Goal: Task Accomplishment & Management: Use online tool/utility

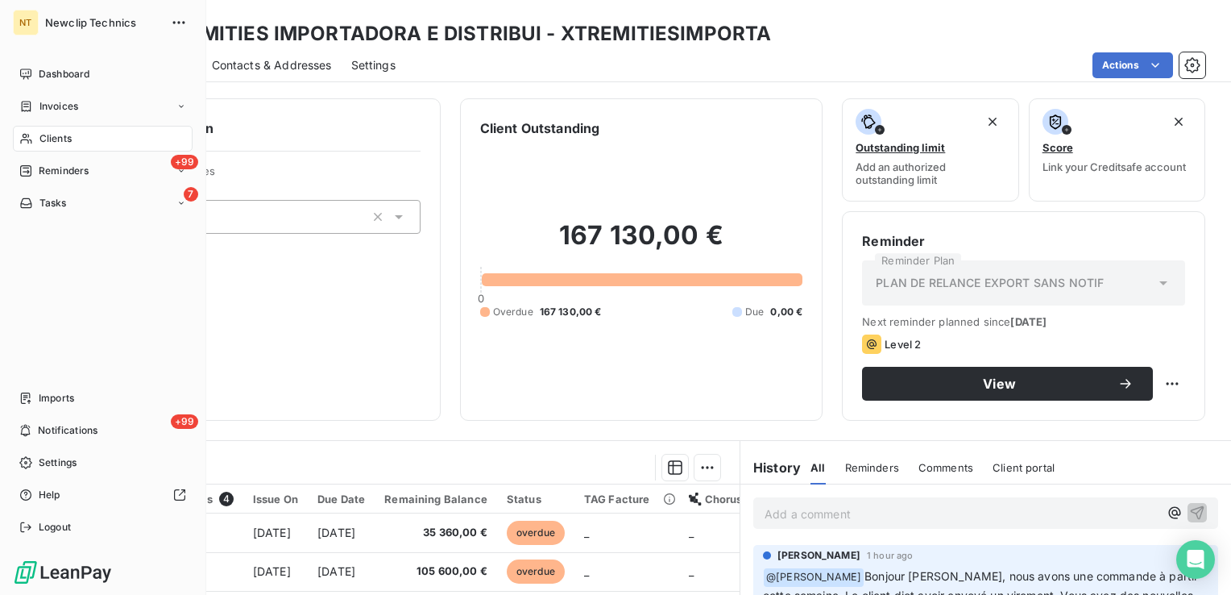
click at [56, 147] on div "Clients" at bounding box center [103, 139] width 180 height 26
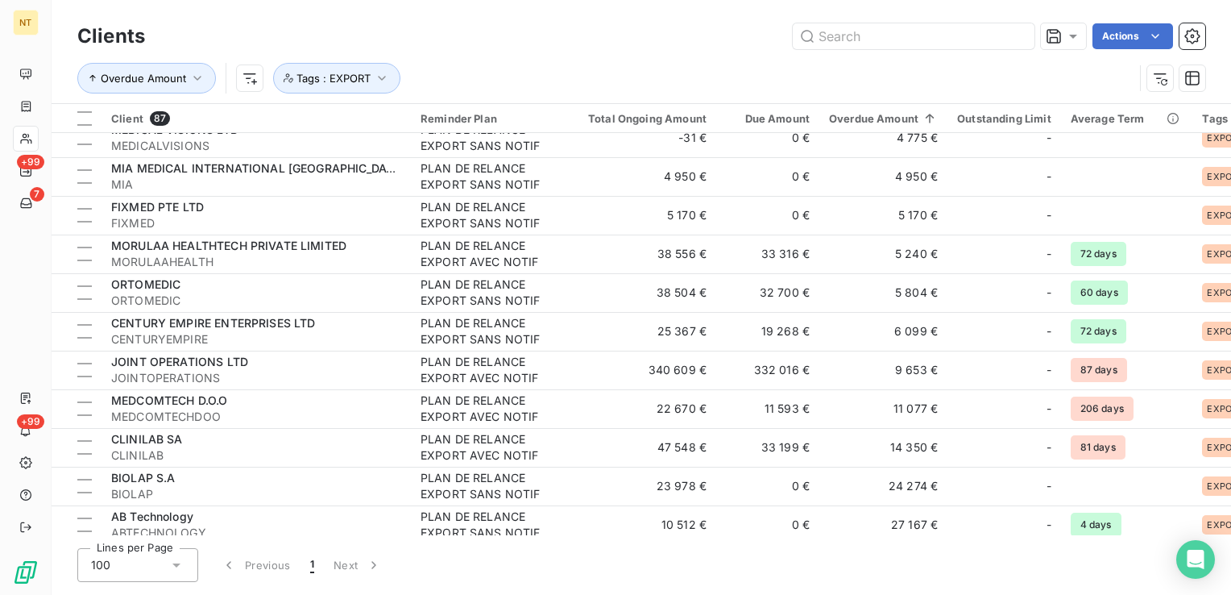
scroll to position [2969, 0]
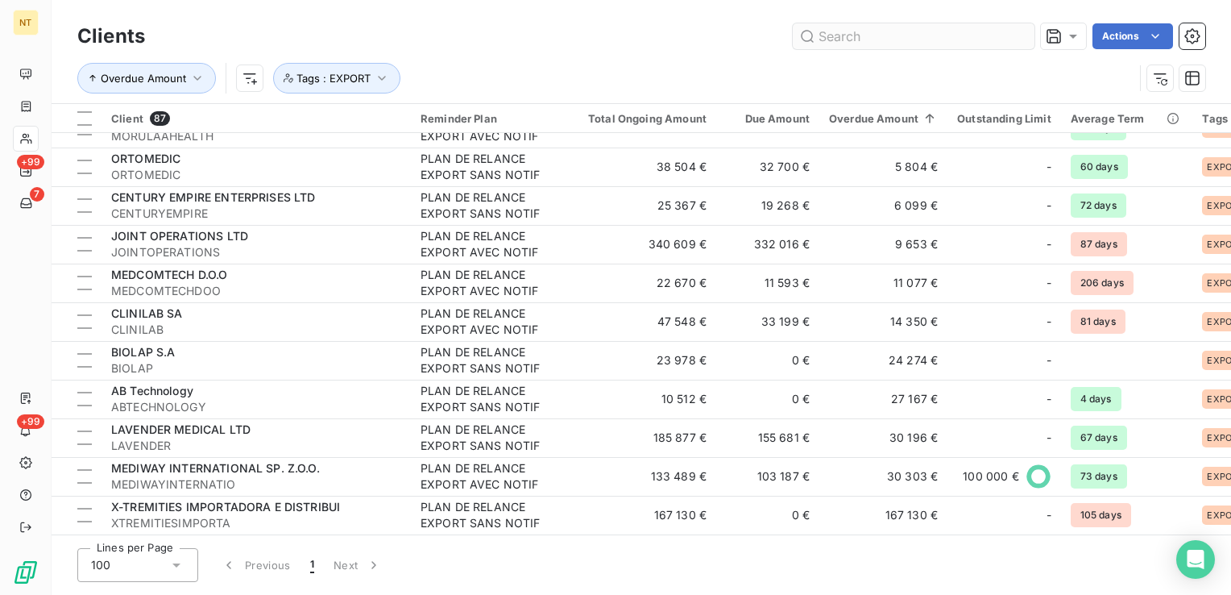
click at [868, 46] on input "text" at bounding box center [914, 36] width 242 height 26
click at [870, 28] on input "text" at bounding box center [914, 36] width 242 height 26
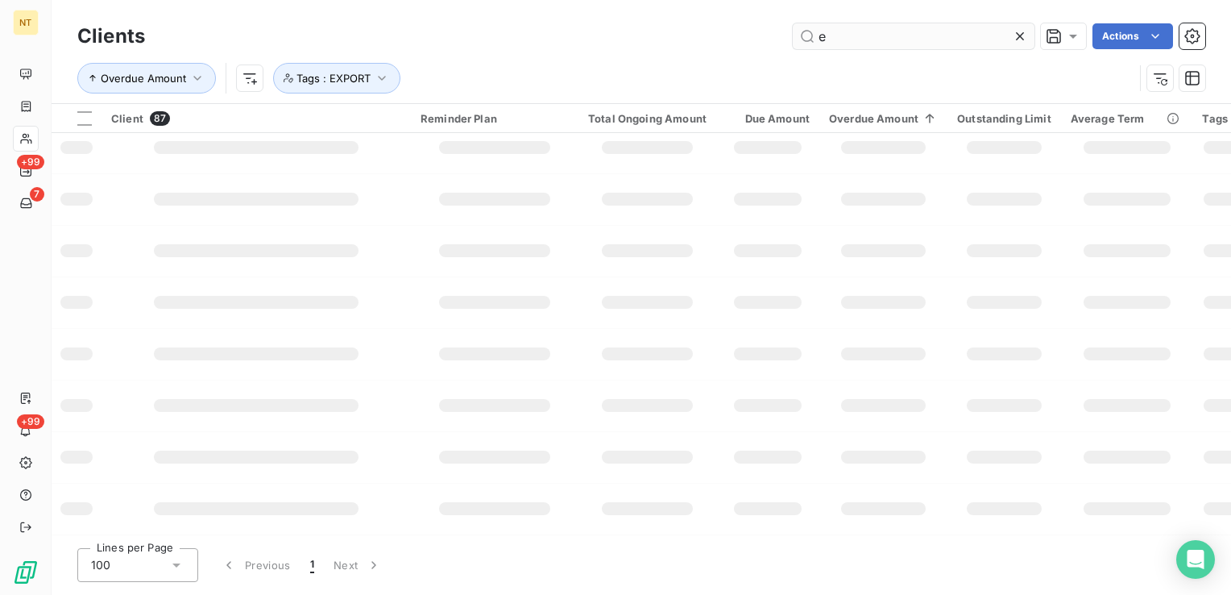
scroll to position [377, 0]
type input "east"
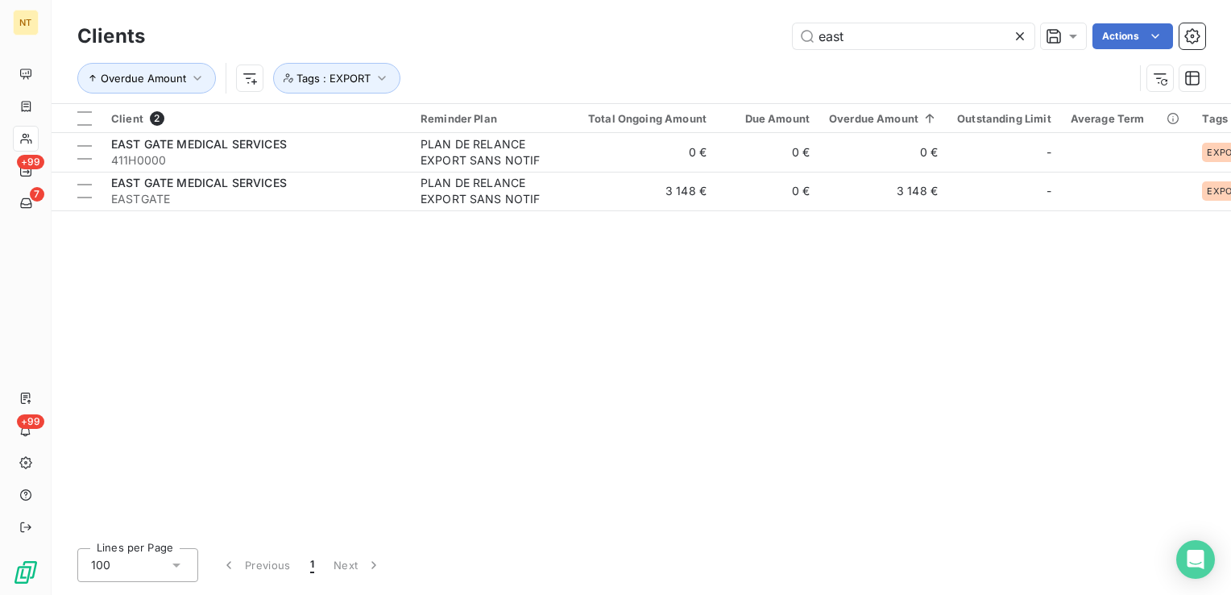
drag, startPoint x: 574, startPoint y: 311, endPoint x: 616, endPoint y: 300, distance: 44.2
click at [579, 311] on div "Client 2 Reminder Plan Total Ongoing Amount Due Amount Overdue Amount Outstandi…" at bounding box center [642, 319] width 1180 height 431
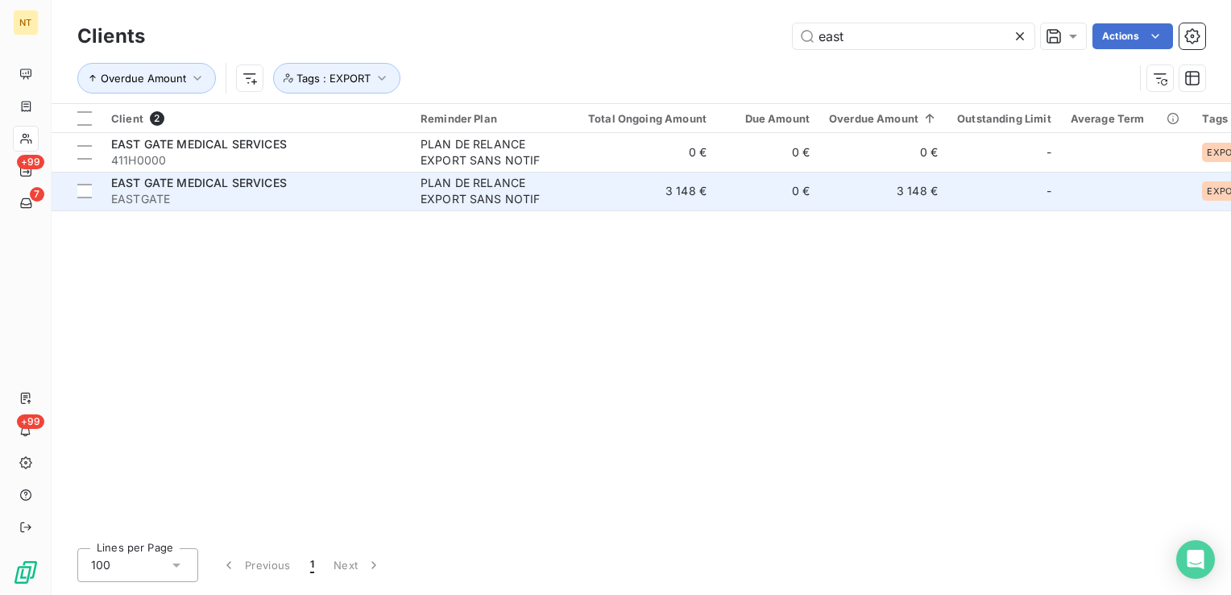
click at [853, 196] on td "3 148 €" at bounding box center [884, 191] width 128 height 39
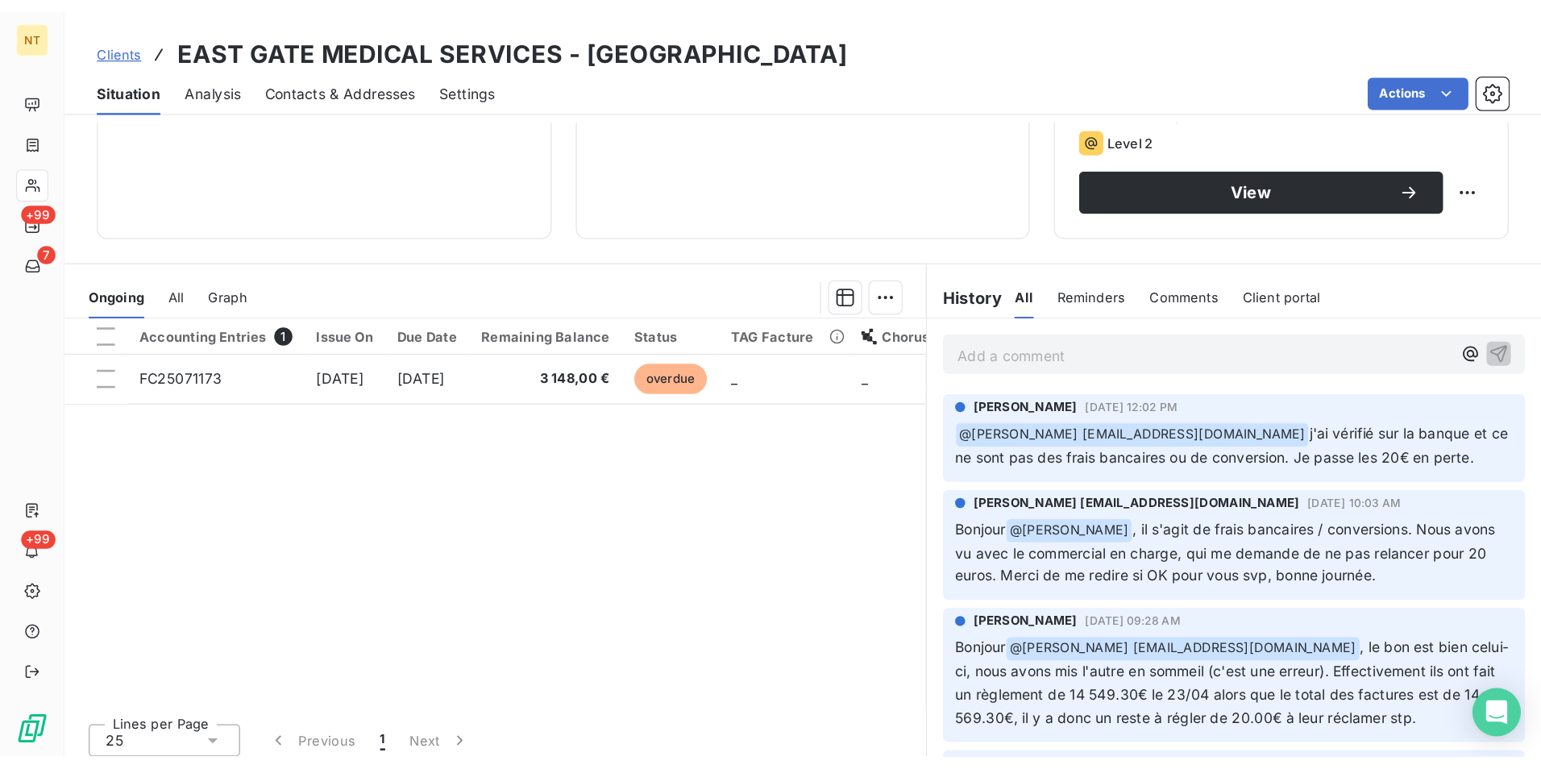
scroll to position [242, 0]
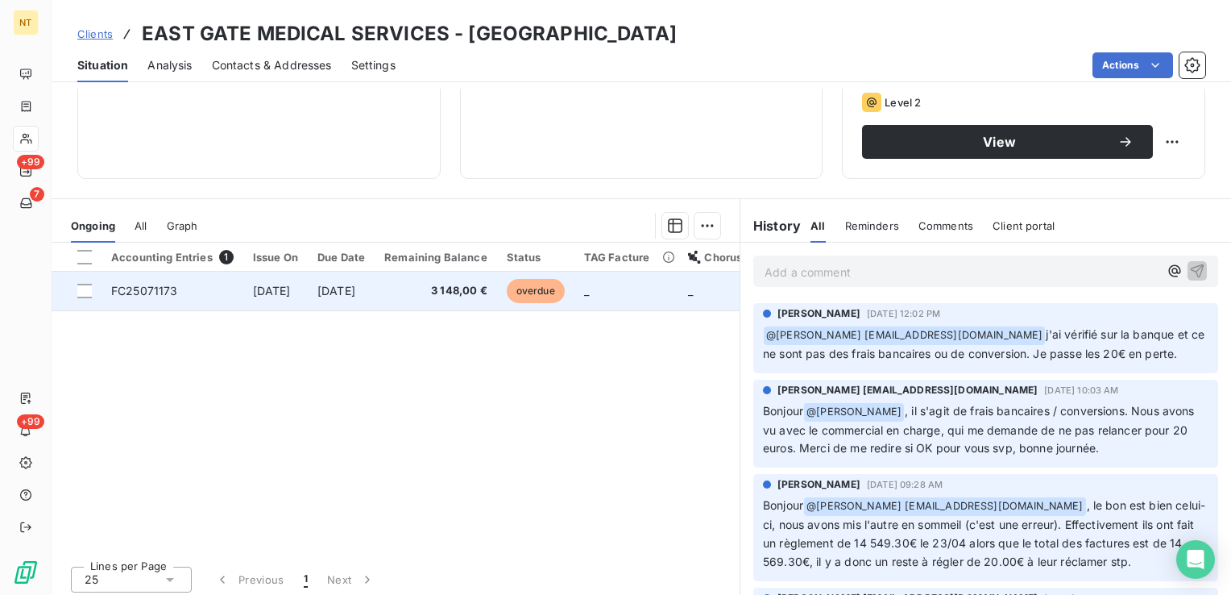
click at [355, 292] on span "[DATE]" at bounding box center [337, 291] width 38 height 14
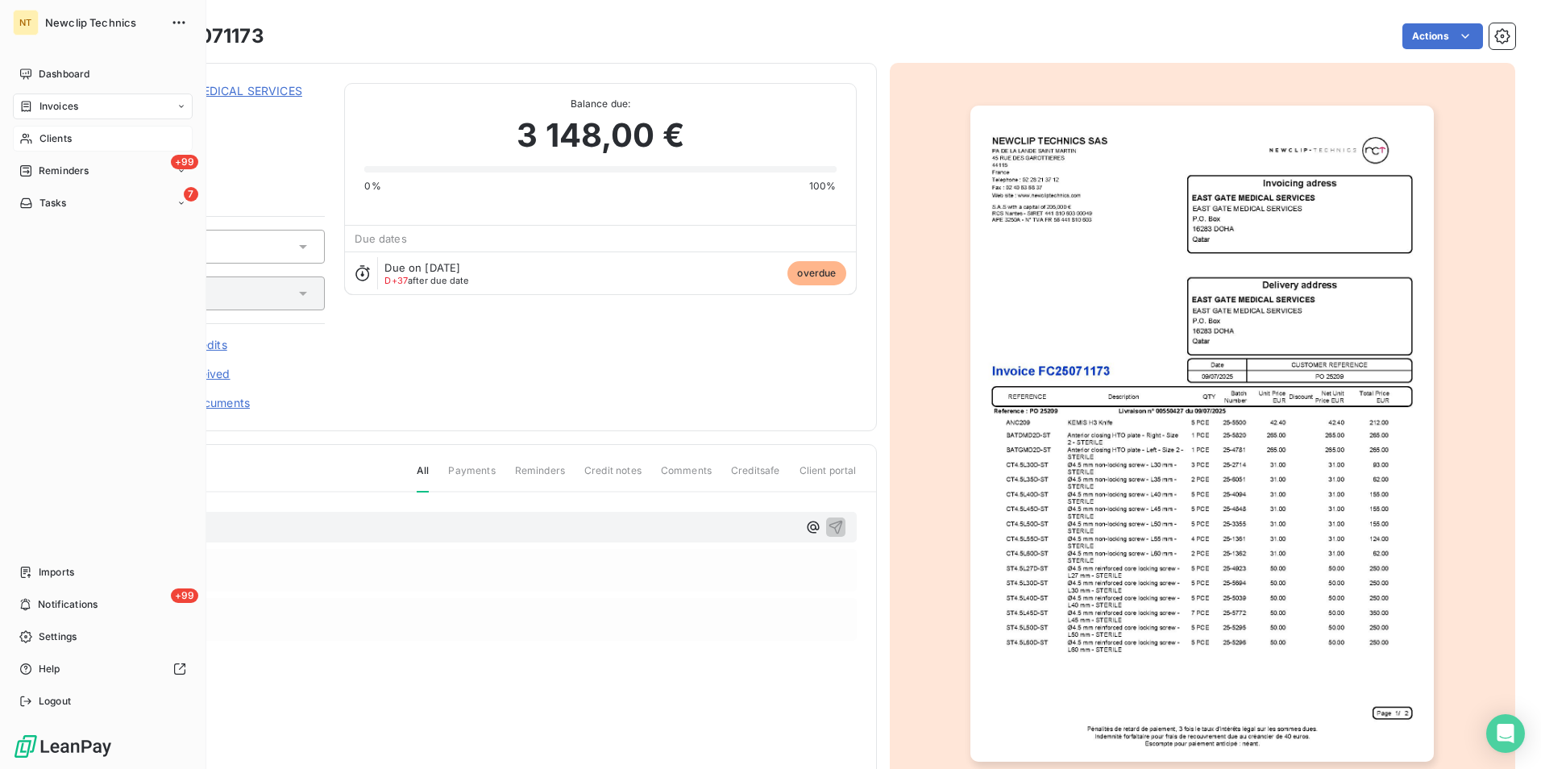
click at [55, 142] on span "Clients" at bounding box center [55, 138] width 32 height 15
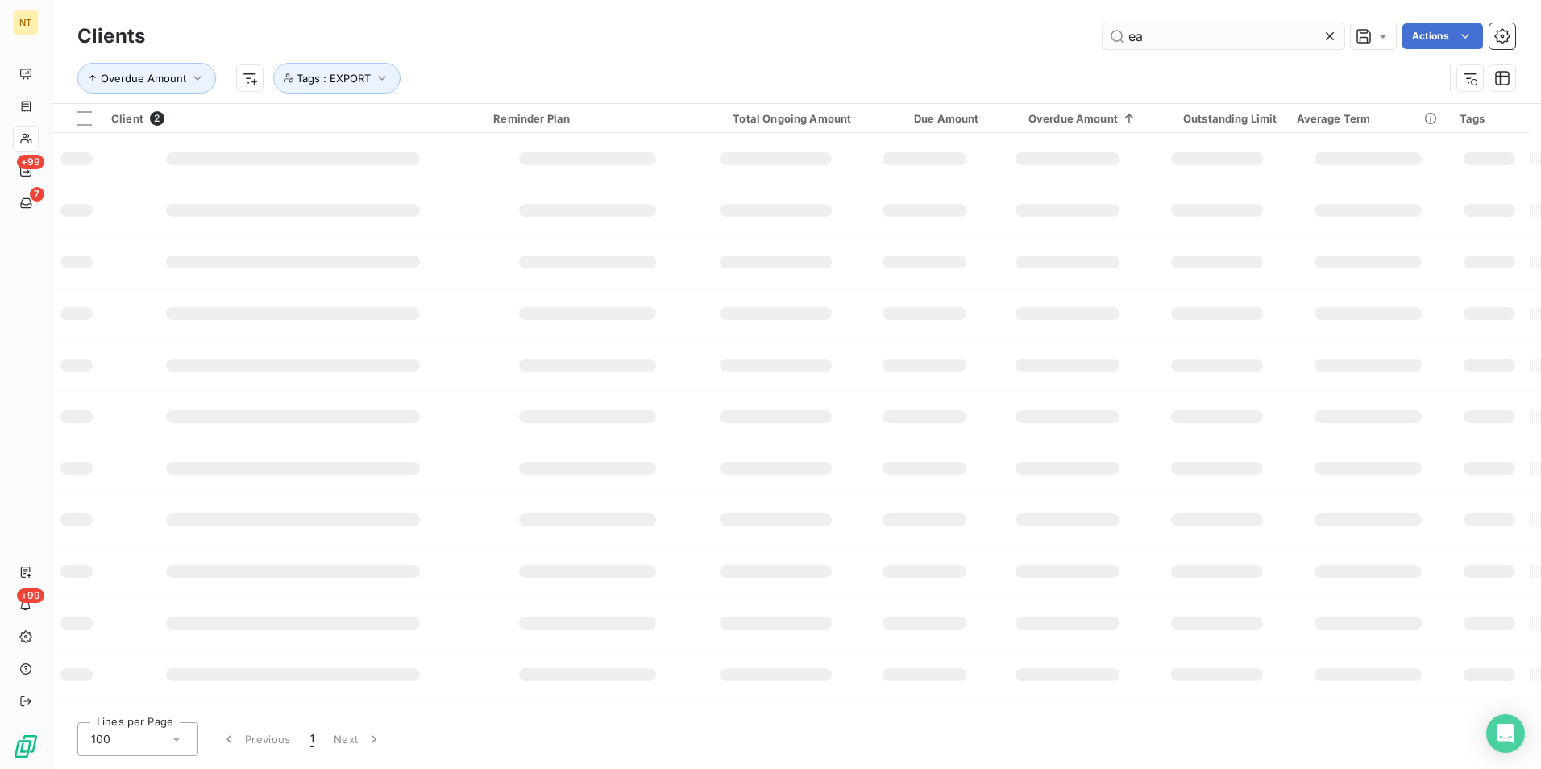
type input "e"
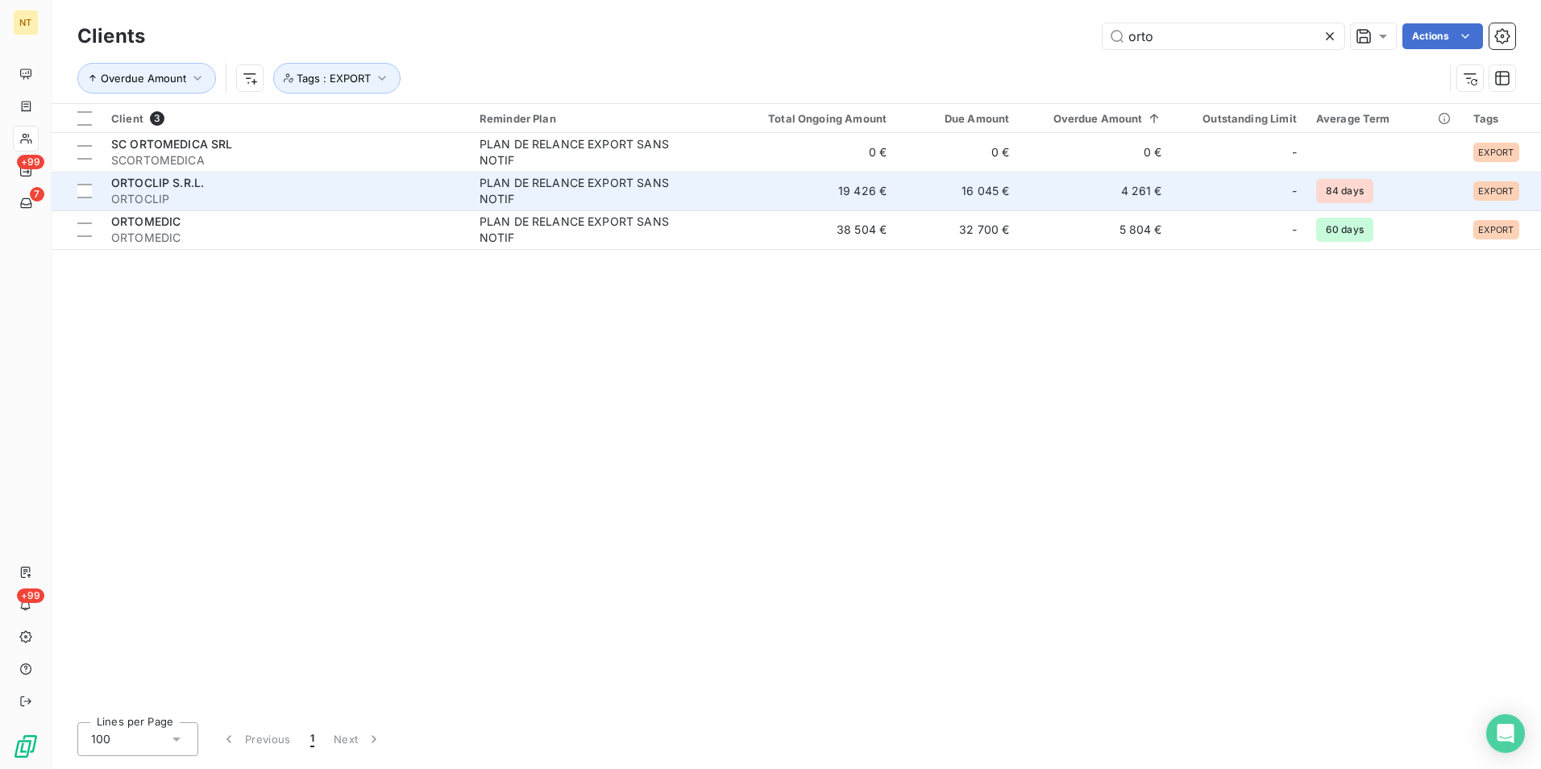
type input "orto"
click at [1188, 188] on div "-" at bounding box center [1238, 191] width 115 height 26
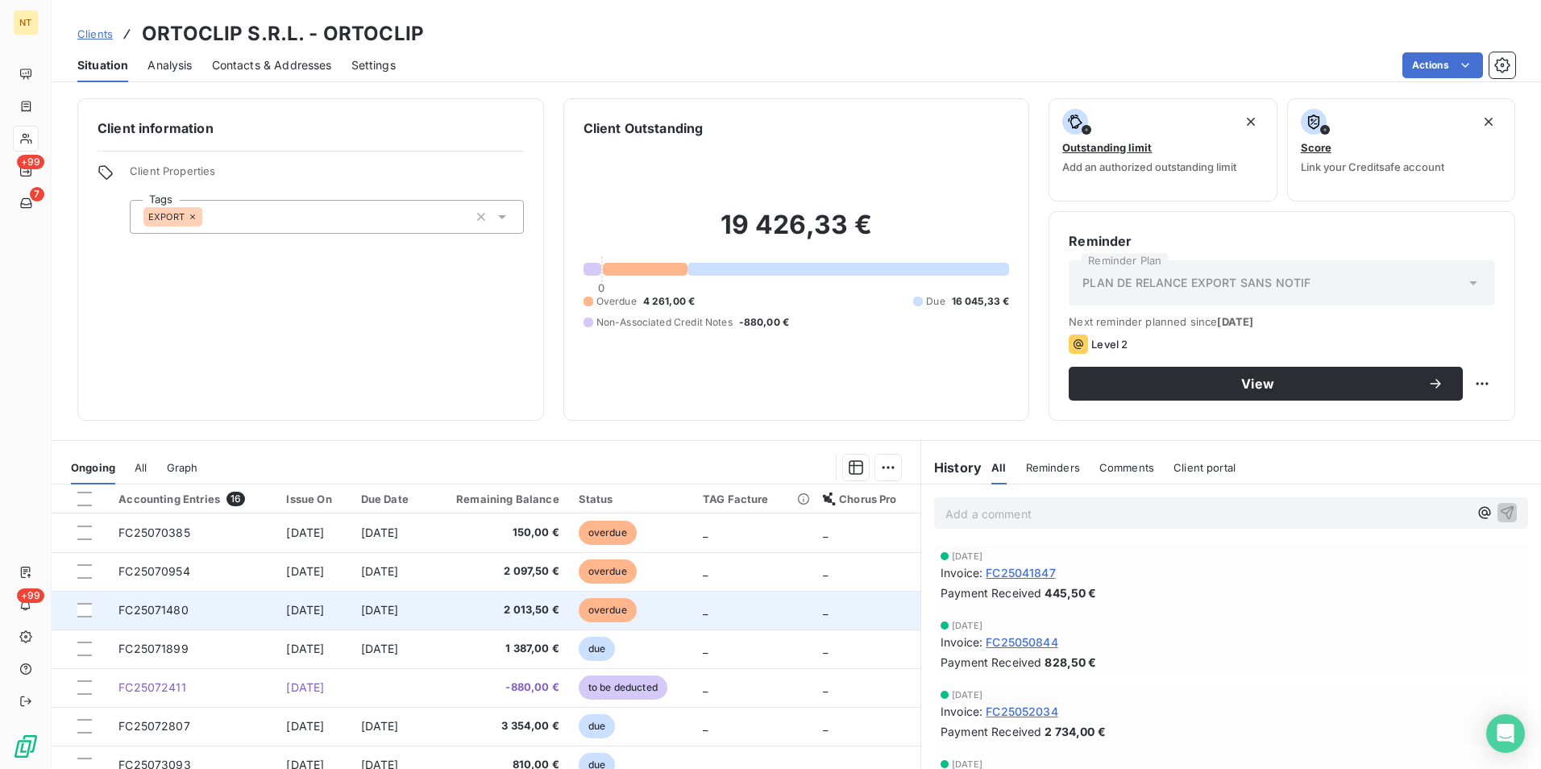
click at [568, 614] on td "2 013,50 €" at bounding box center [498, 610] width 140 height 39
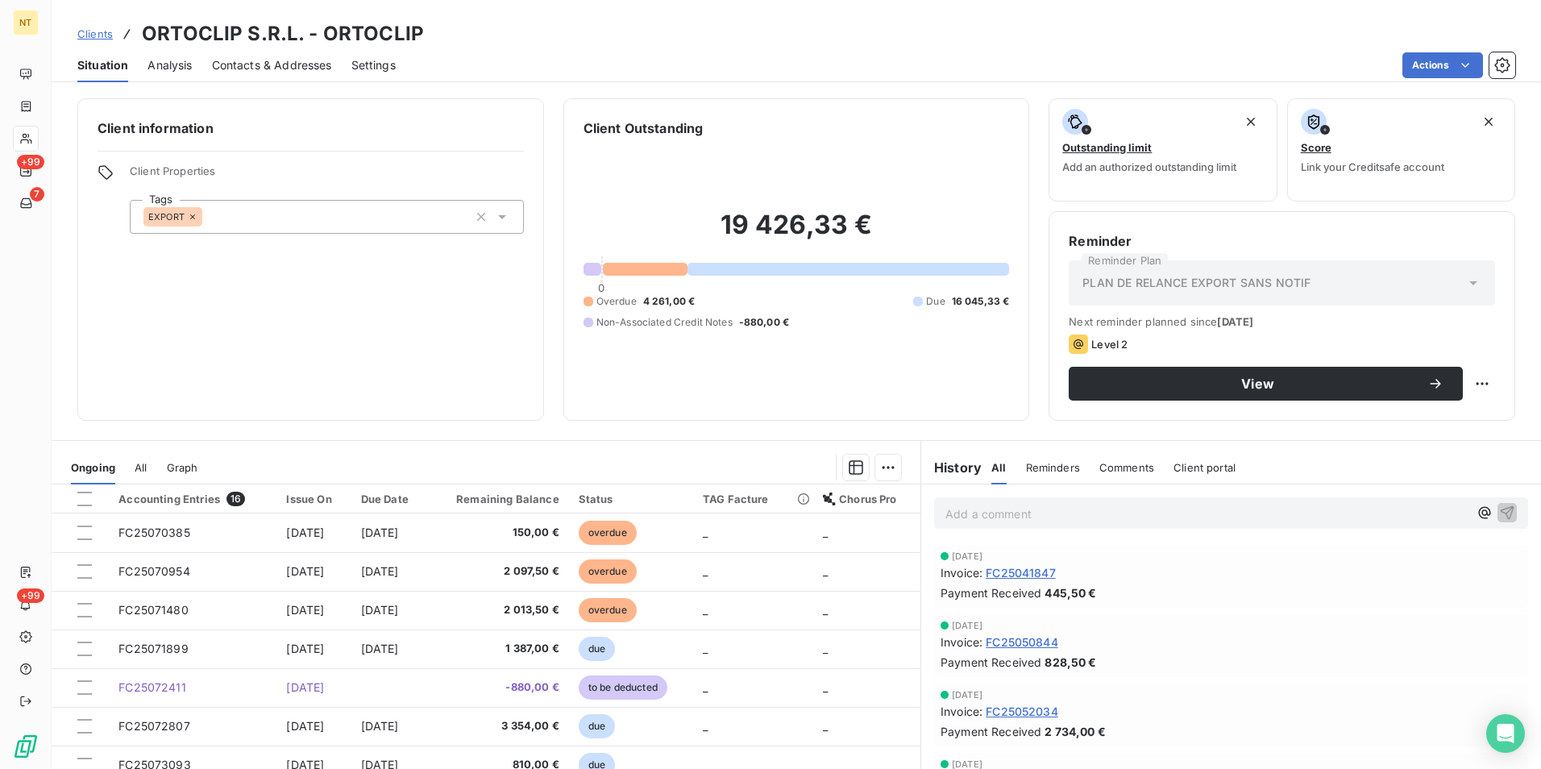
click at [554, 425] on div "Client information Client Properties Tags EXPORT Client Outstanding 19 426,33 €…" at bounding box center [796, 429] width 1489 height 680
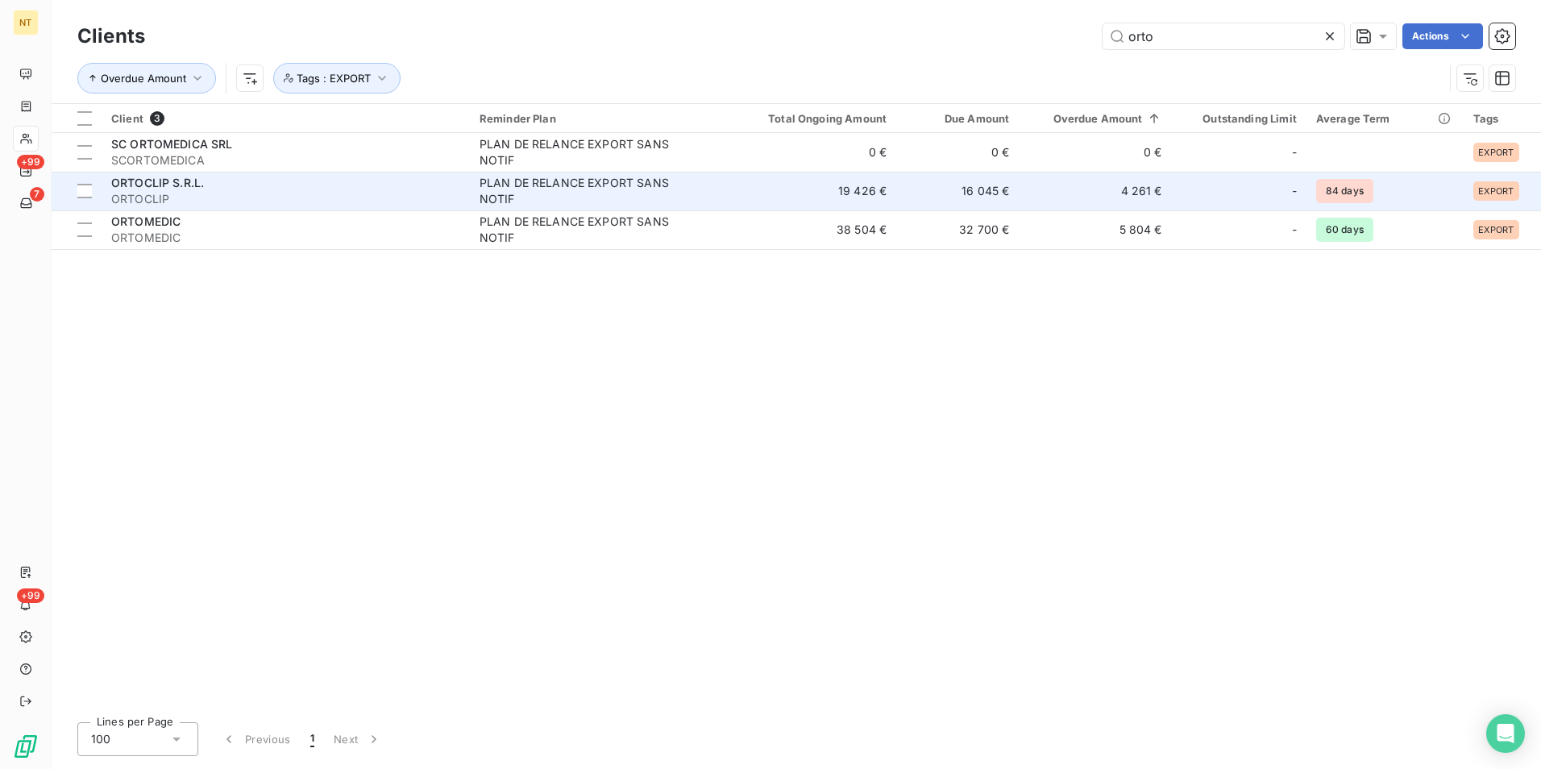
click at [263, 184] on div "ORTOCLIP S.R.L." at bounding box center [285, 183] width 349 height 16
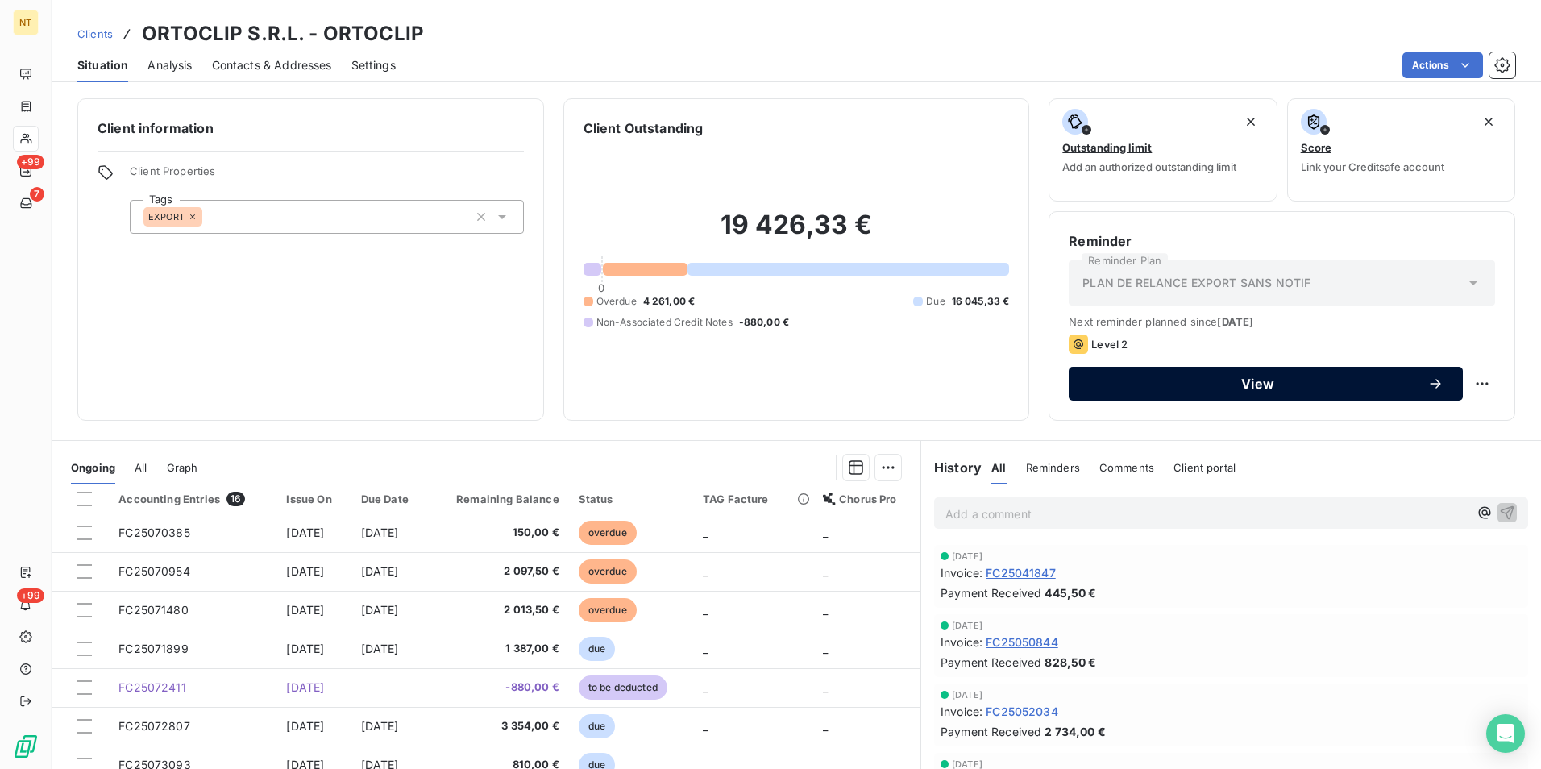
click at [1310, 394] on button "View" at bounding box center [1266, 384] width 394 height 34
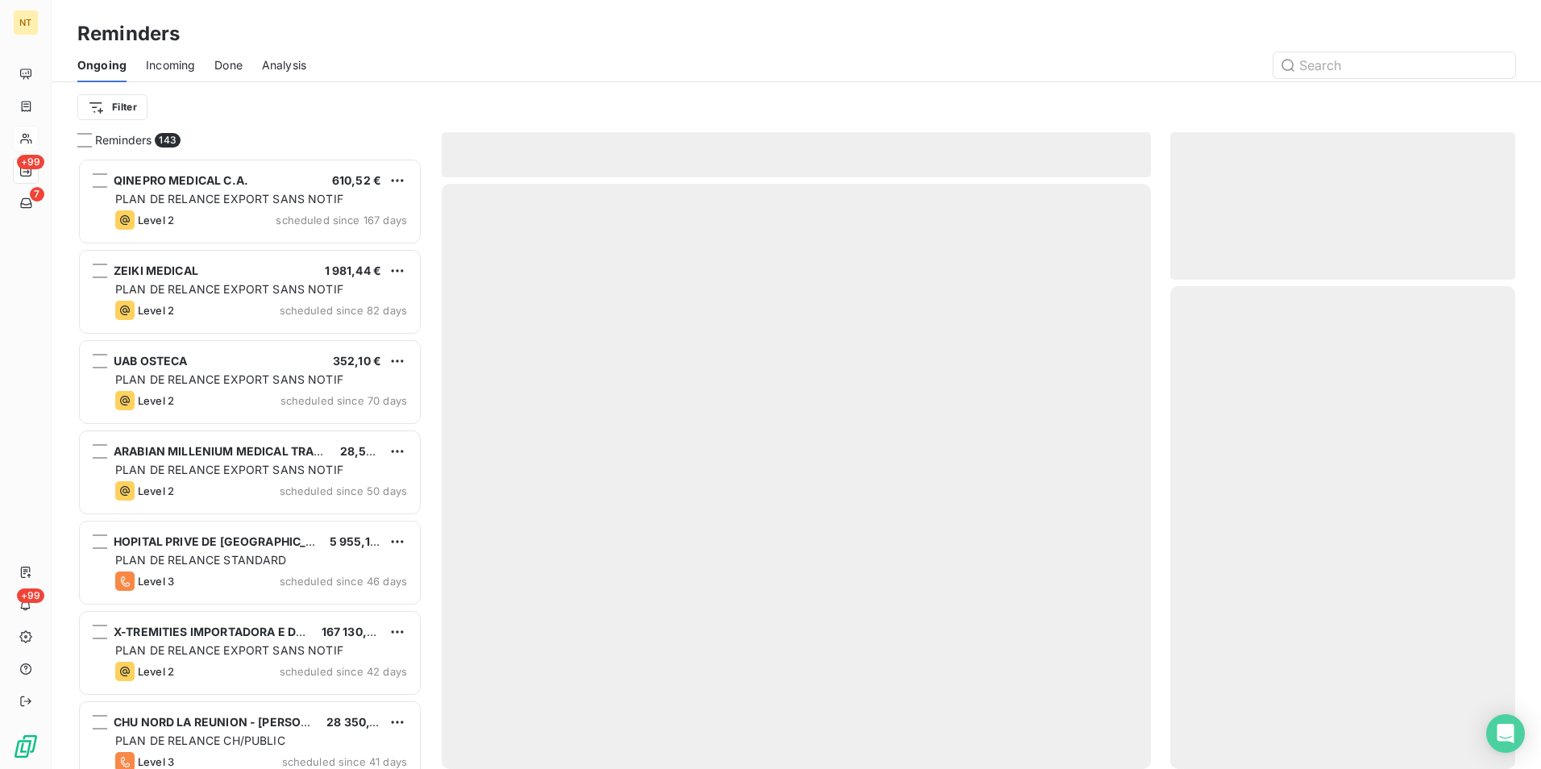
scroll to position [599, 333]
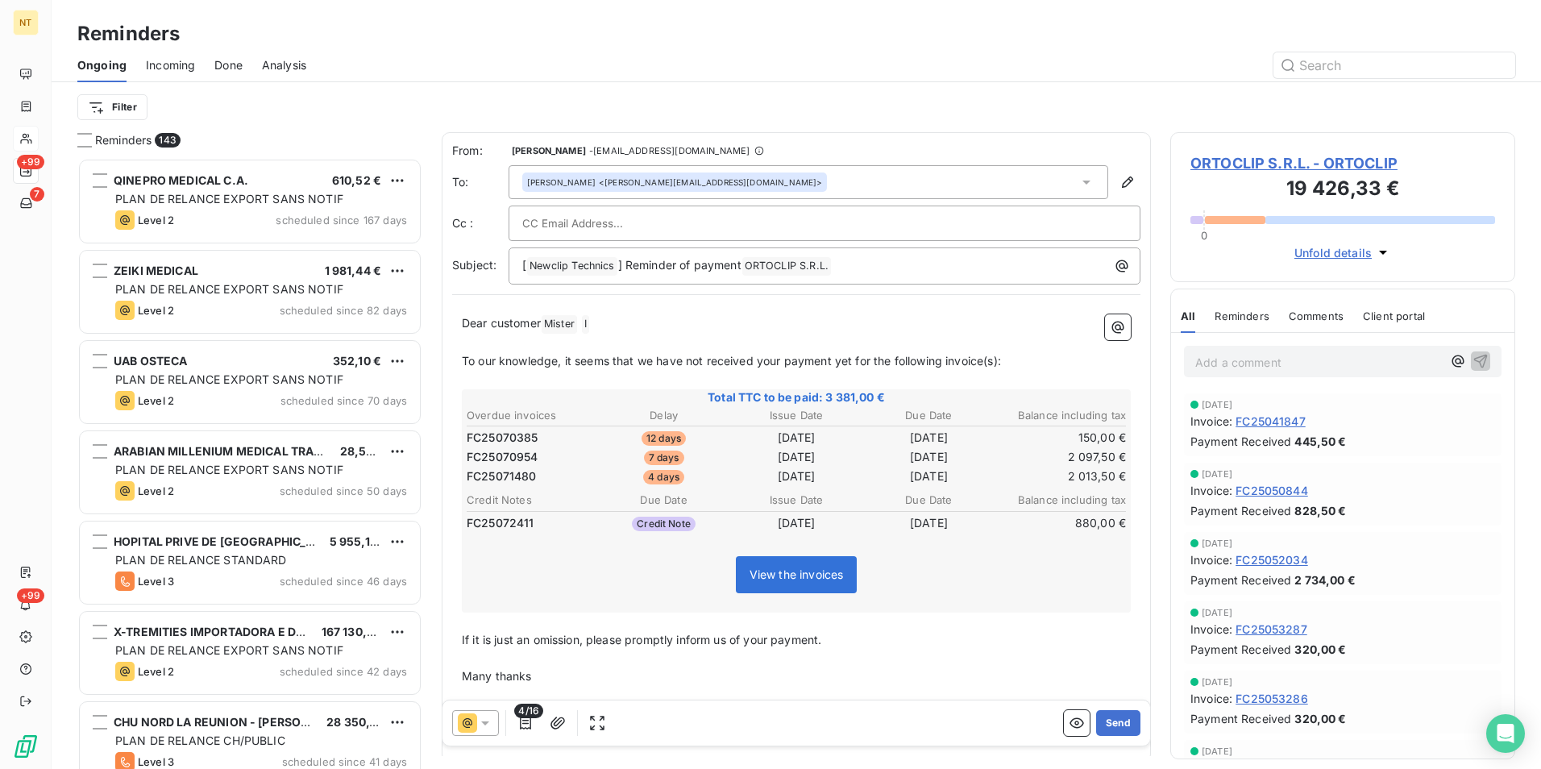
click at [494, 323] on span "Dear customer" at bounding box center [501, 323] width 79 height 14
drag, startPoint x: 500, startPoint y: 323, endPoint x: 588, endPoint y: 319, distance: 88.7
click at [588, 319] on p "Dear customer Mister ﻿ I ﻿ ﻿" at bounding box center [796, 323] width 669 height 19
click at [593, 227] on input "text" at bounding box center [608, 223] width 173 height 24
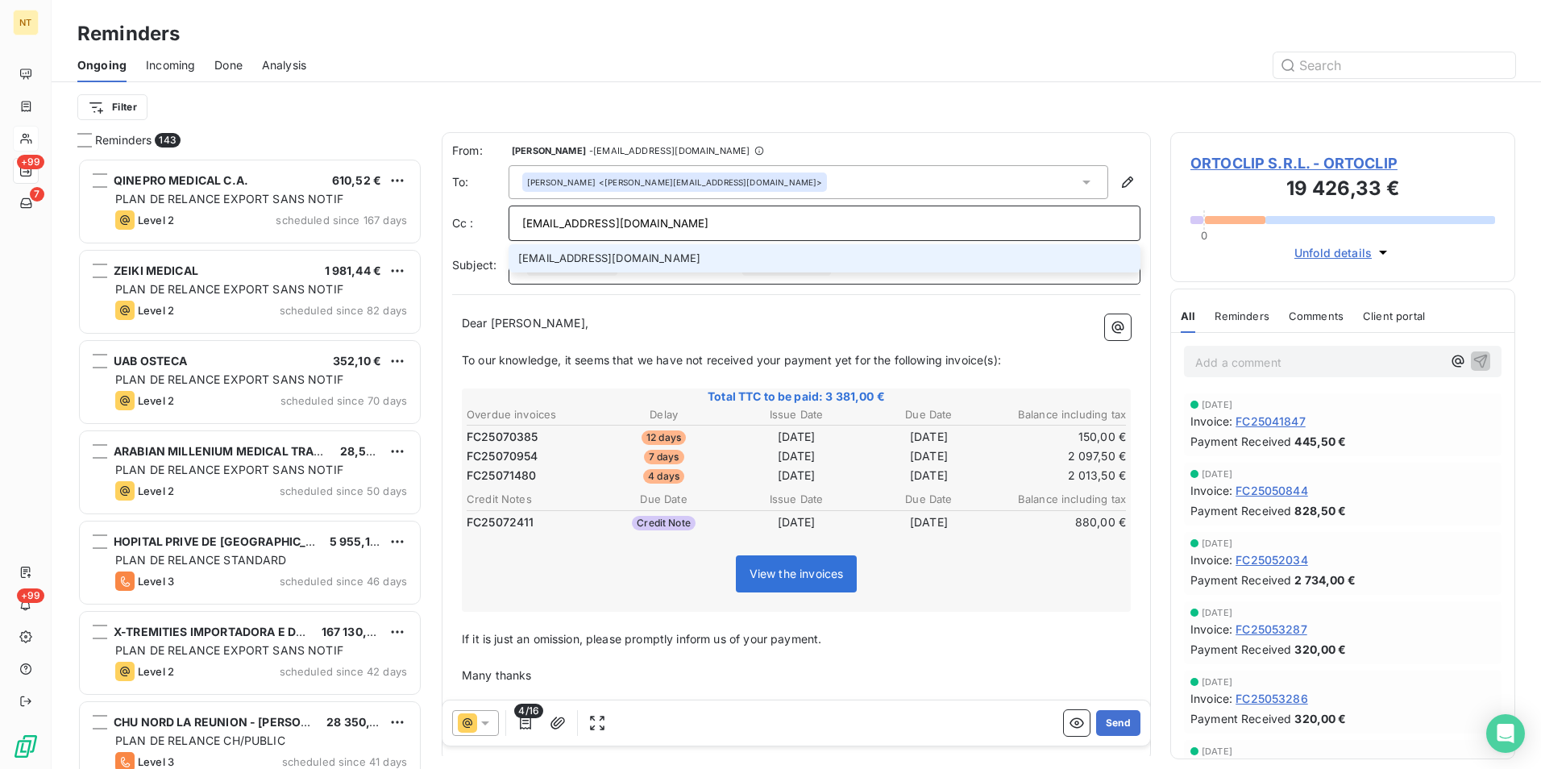
type input "[EMAIL_ADDRESS][DOMAIN_NAME]"
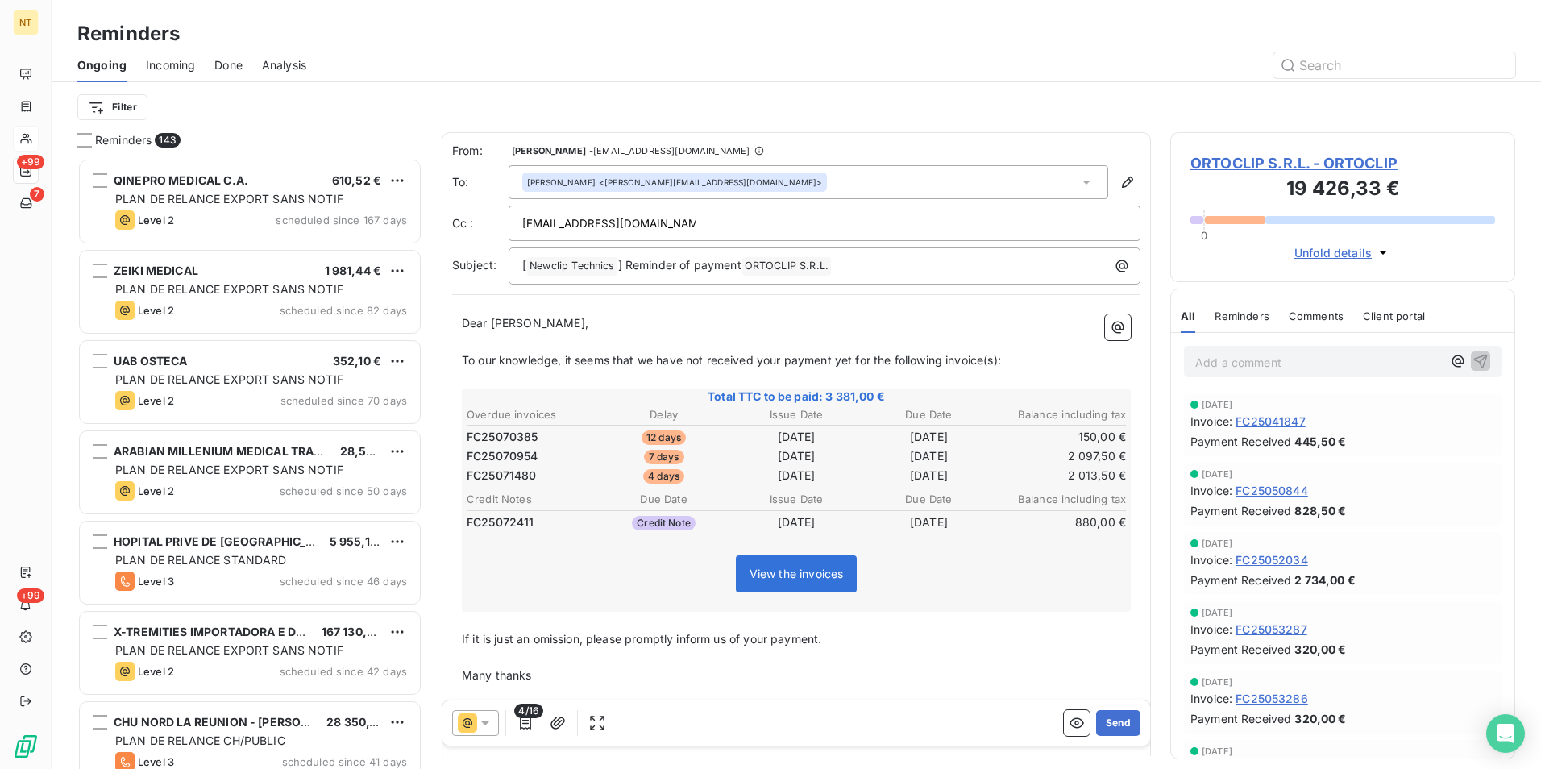
click at [677, 219] on div "[EMAIL_ADDRESS][DOMAIN_NAME]" at bounding box center [824, 223] width 604 height 24
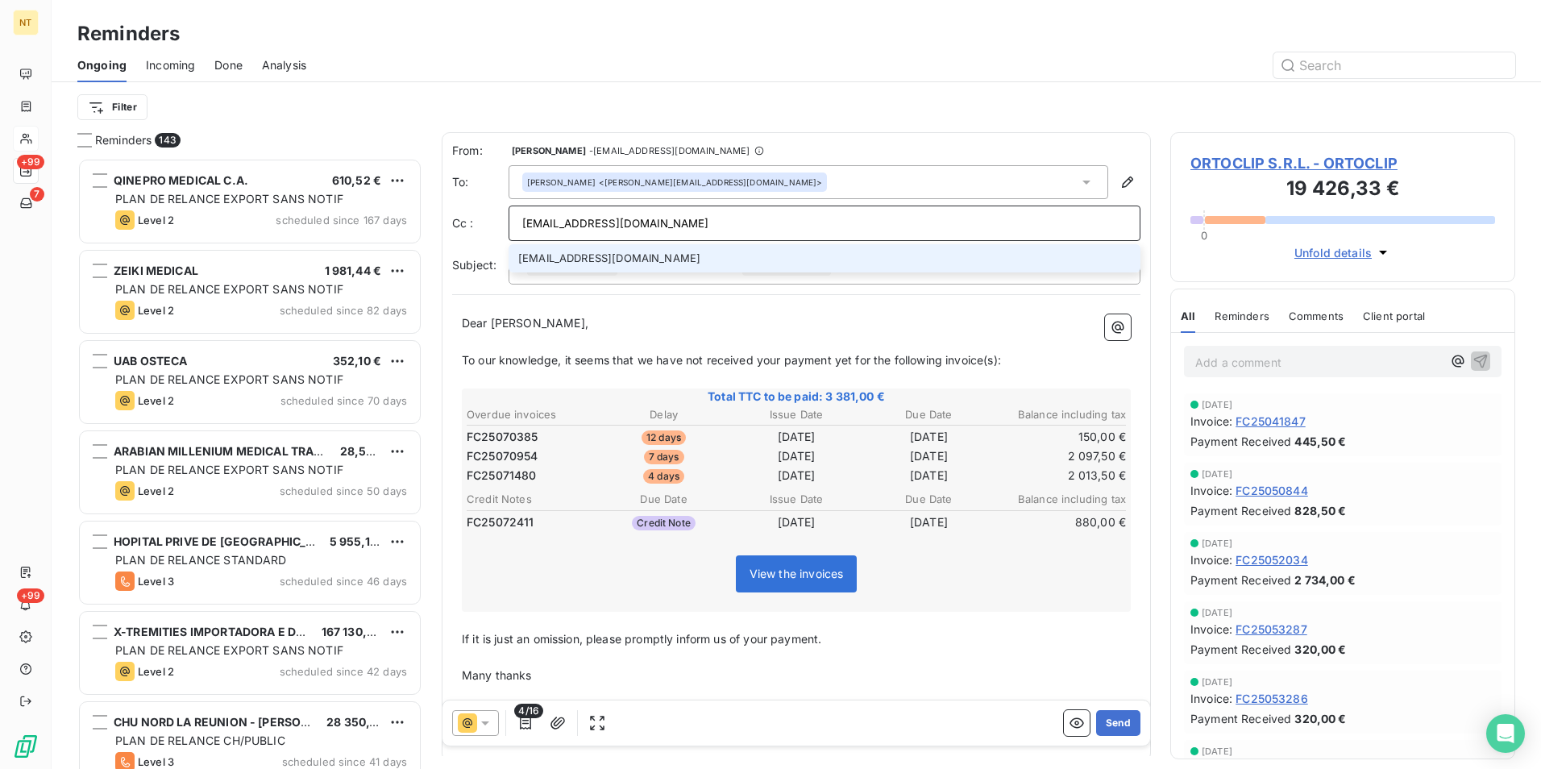
type input "[EMAIL_ADDRESS][DOMAIN_NAME]"
click at [895, 669] on p "Many thanks" at bounding box center [796, 675] width 669 height 19
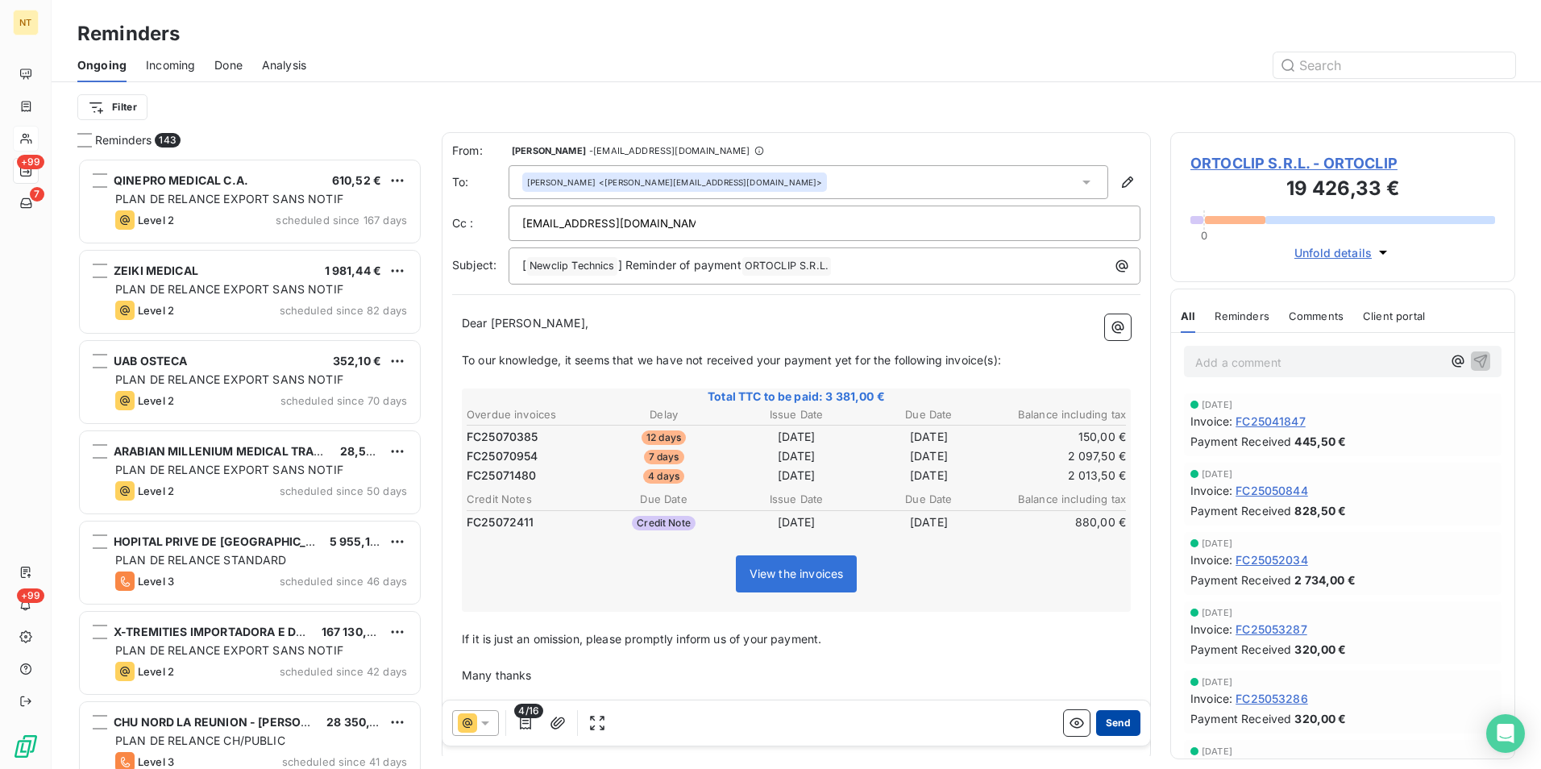
click at [1102, 724] on button "Send" at bounding box center [1118, 723] width 44 height 26
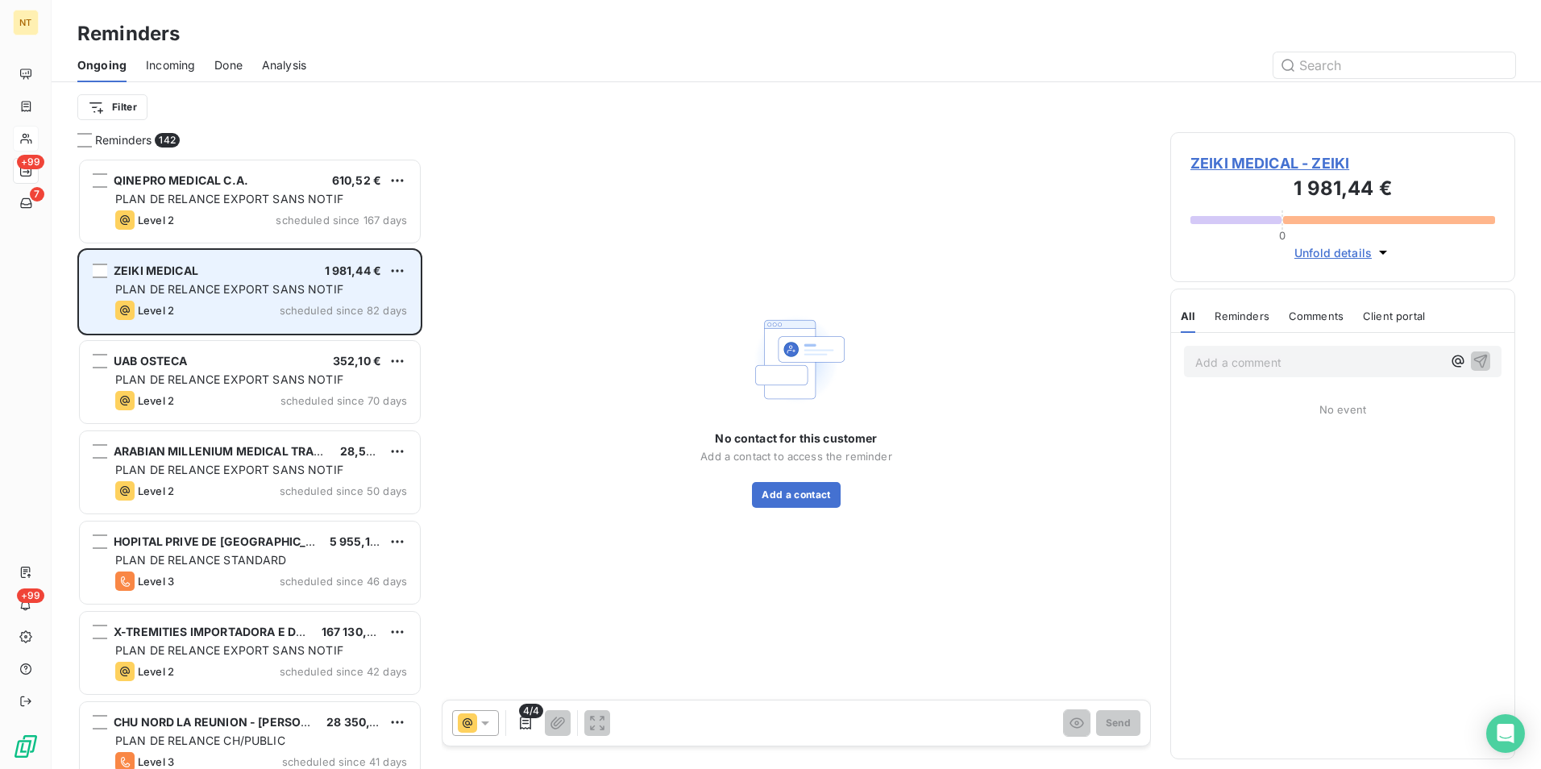
click at [221, 277] on div "ZEIKI MEDICAL 1 981,44 €" at bounding box center [261, 271] width 292 height 15
click at [220, 278] on div "ZEIKI MEDICAL 1 981,44 € PLAN DE RELANCE EXPORT SANS NOTIF Level 2 scheduled si…" at bounding box center [250, 292] width 340 height 82
